Goal: Ask a question: Seek information or help from site administrators or community

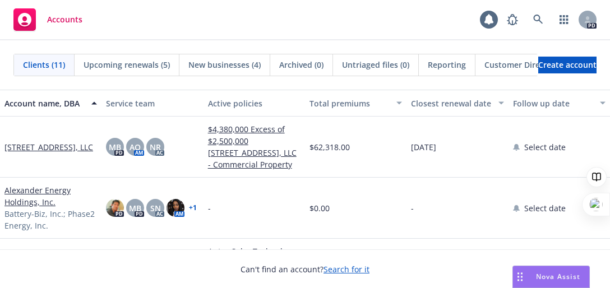
click at [553, 275] on span "Nova Assist" at bounding box center [558, 277] width 44 height 10
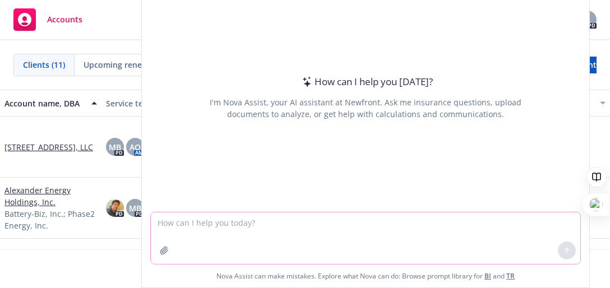
click at [255, 233] on textarea at bounding box center [366, 239] width 430 height 52
type textarea "w"
type textarea "who owns the railroad track near [STREET_ADDRESS]"
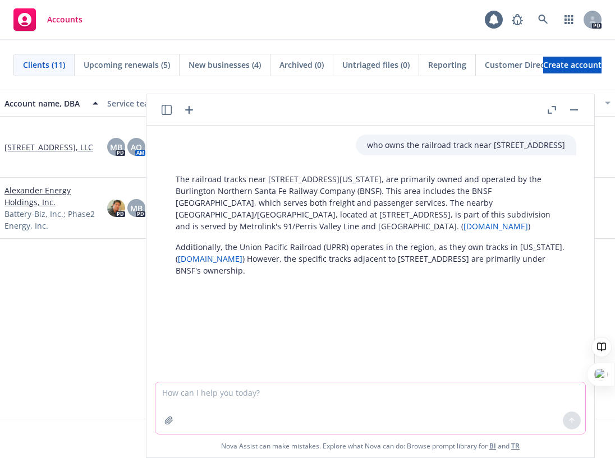
drag, startPoint x: 214, startPoint y: 404, endPoint x: 212, endPoint y: 392, distance: 12.5
click at [215, 288] on textarea at bounding box center [370, 408] width 430 height 52
type textarea "W"
type textarea "How about railroad tracks near [STREET_ADDRESS][PERSON_NAME]"
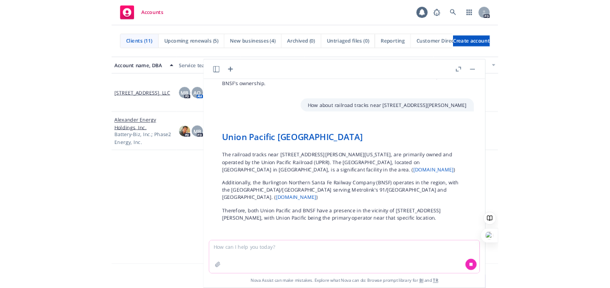
scroll to position [138, 0]
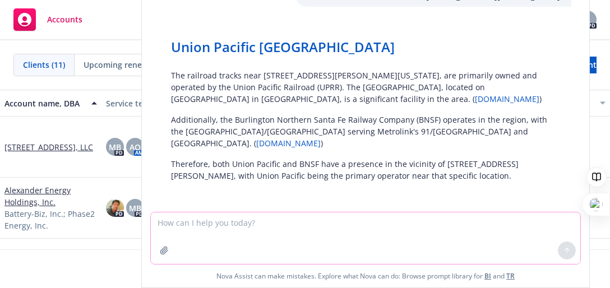
click at [237, 228] on textarea at bounding box center [366, 239] width 430 height 52
type textarea "H"
click at [256, 219] on textarea "How about tracks near" at bounding box center [366, 237] width 430 height 53
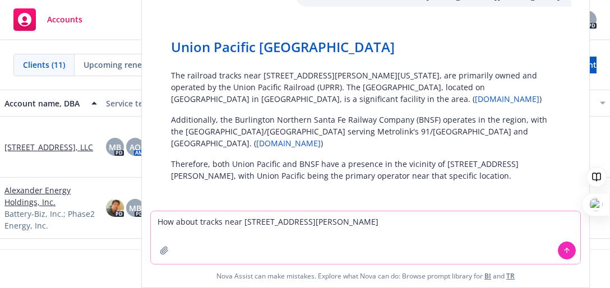
type textarea "How about tracks near [STREET_ADDRESS][PERSON_NAME]"
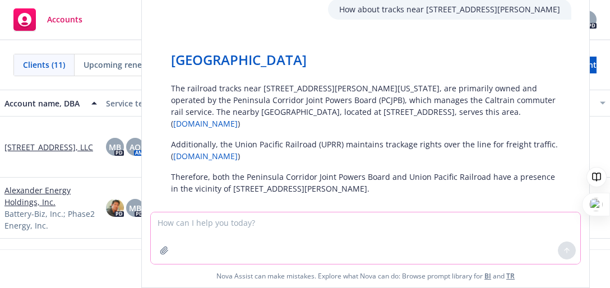
scroll to position [352, 0]
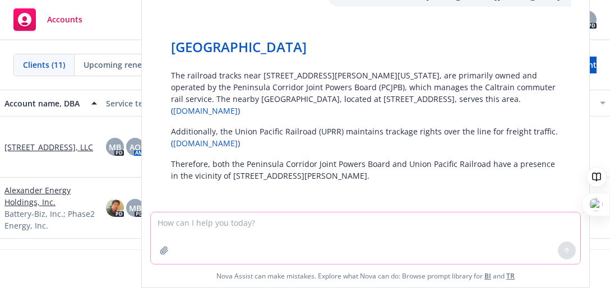
click at [246, 232] on textarea at bounding box center [366, 239] width 430 height 52
type textarea "W"
type textarea "D"
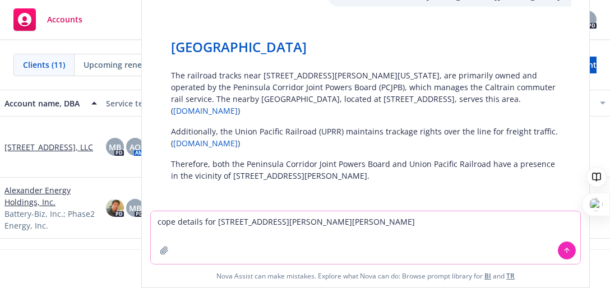
click at [213, 224] on textarea "cope details for [STREET_ADDRESS][PERSON_NAME][PERSON_NAME]" at bounding box center [366, 237] width 430 height 53
type textarea "cope details for real property at [STREET_ADDRESS][PERSON_NAME][PERSON_NAME]"
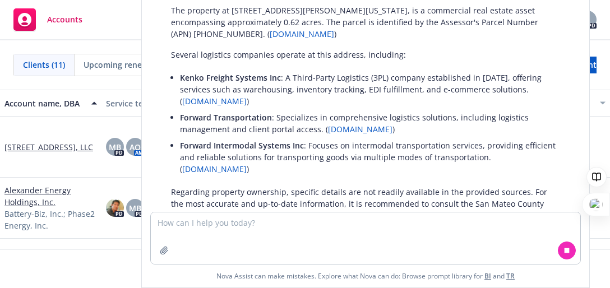
scroll to position [659, 0]
